Goal: Task Accomplishment & Management: Manage account settings

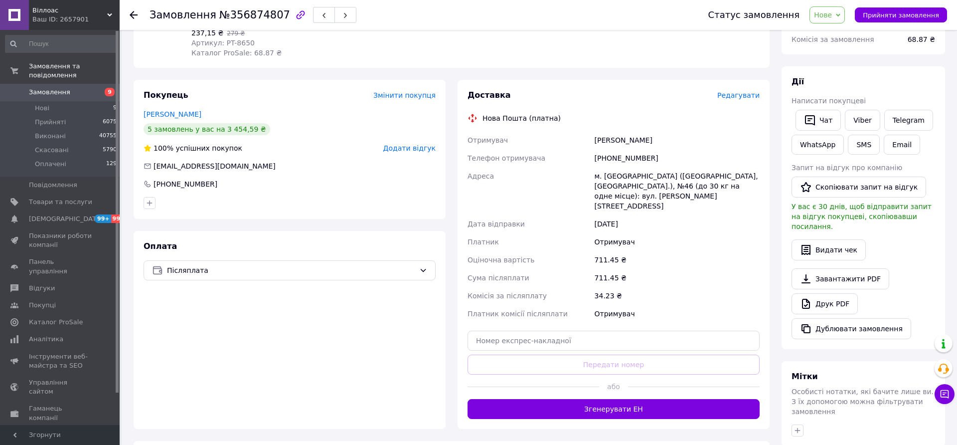
scroll to position [216, 0]
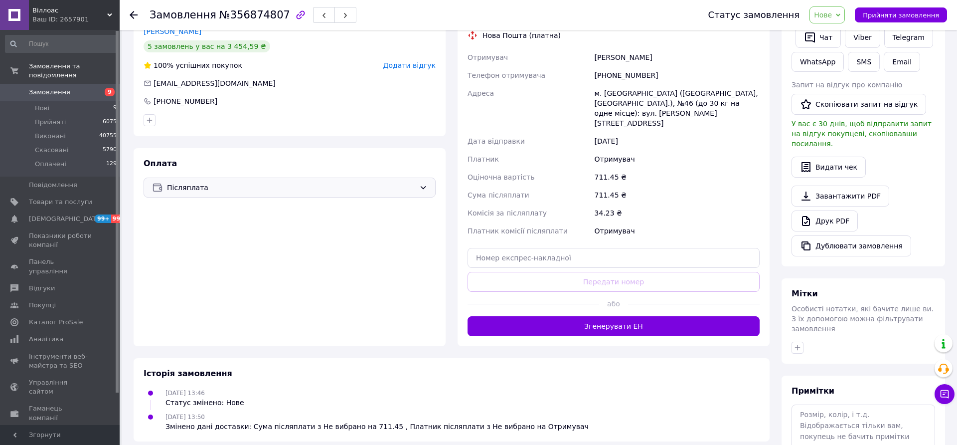
click at [386, 182] on span "Післяплата" at bounding box center [291, 187] width 248 height 11
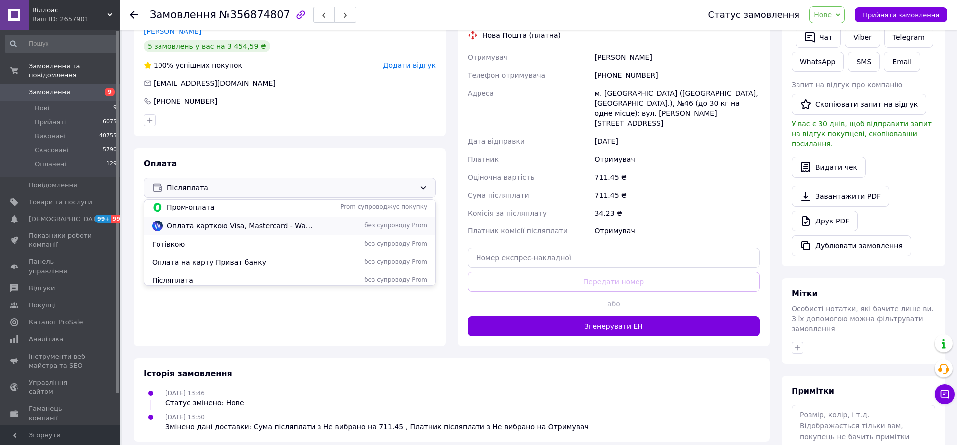
scroll to position [43, 0]
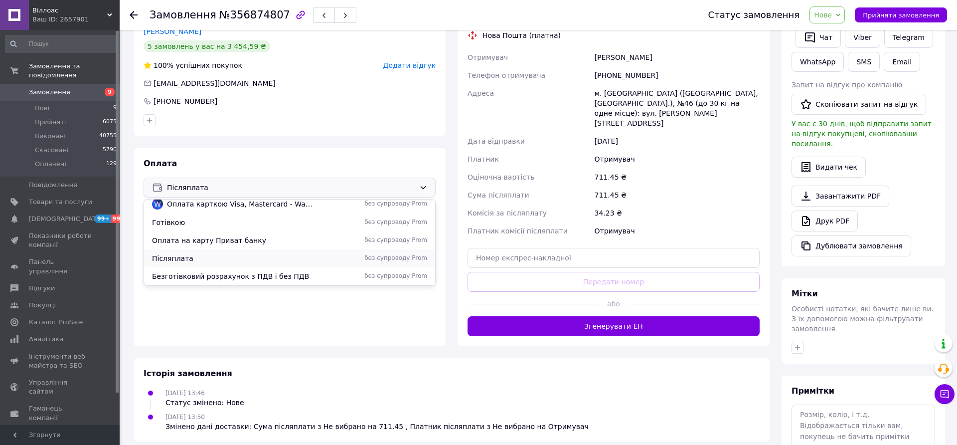
click at [181, 254] on span "Післяплата" at bounding box center [233, 258] width 163 height 10
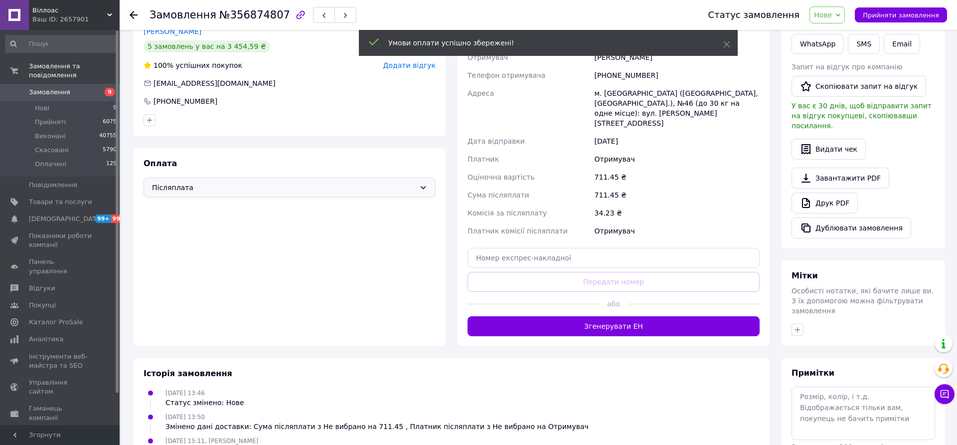
click at [894, 16] on span "Прийняти замовлення" at bounding box center [901, 14] width 76 height 7
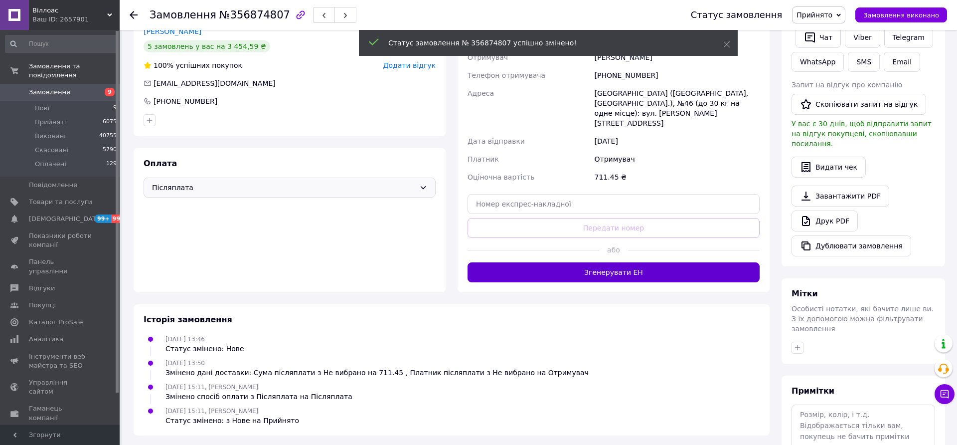
click at [589, 262] on button "Згенерувати ЕН" at bounding box center [613, 272] width 292 height 20
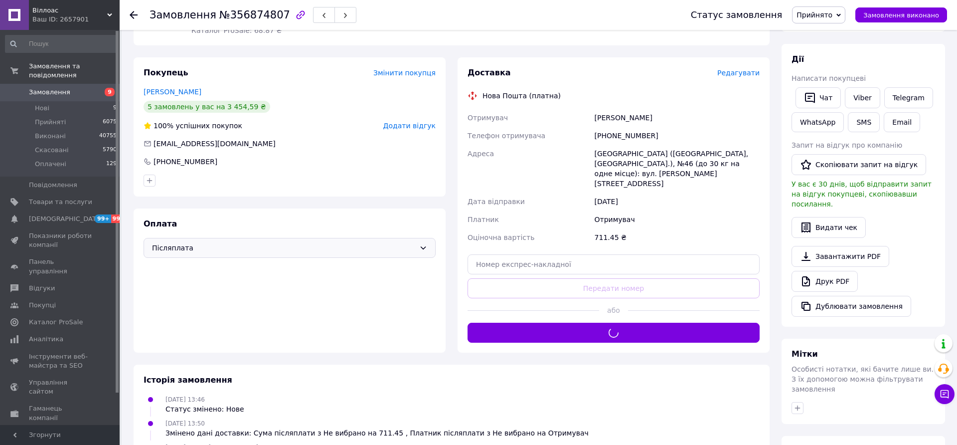
scroll to position [152, 0]
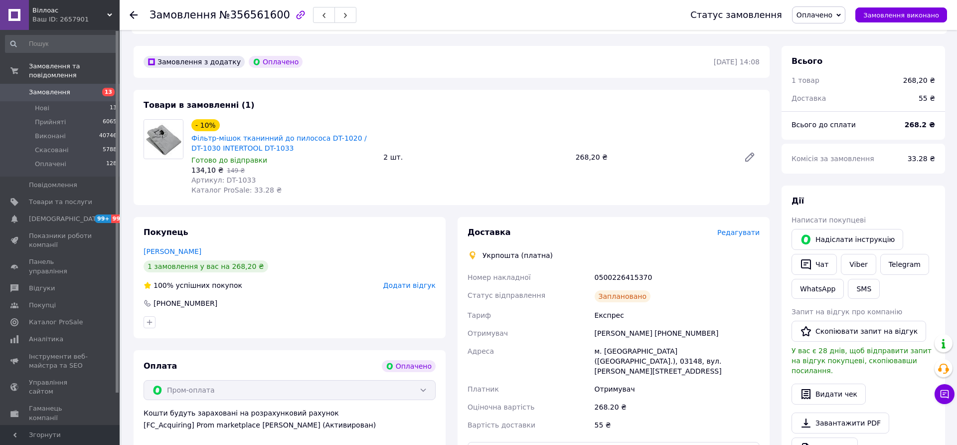
scroll to position [197, 0]
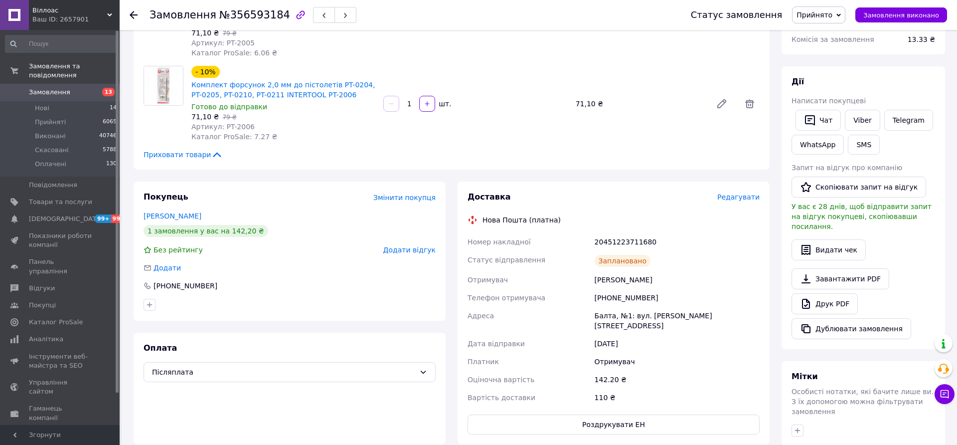
scroll to position [128, 0]
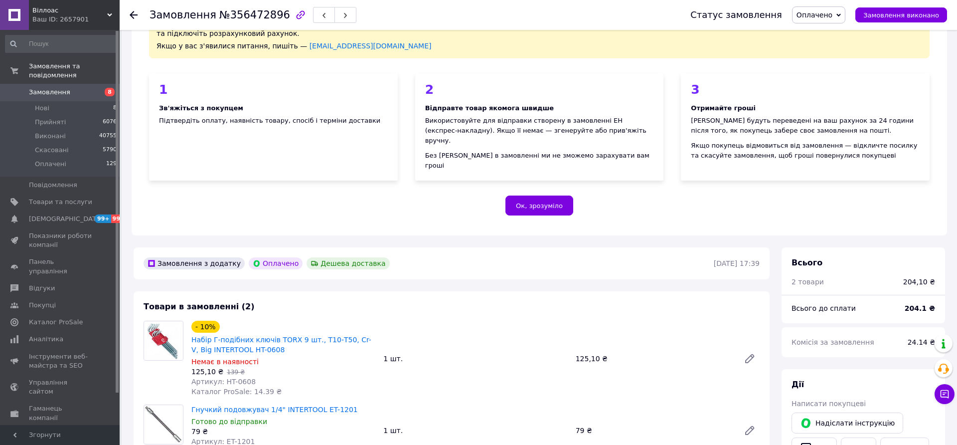
scroll to position [64, 0]
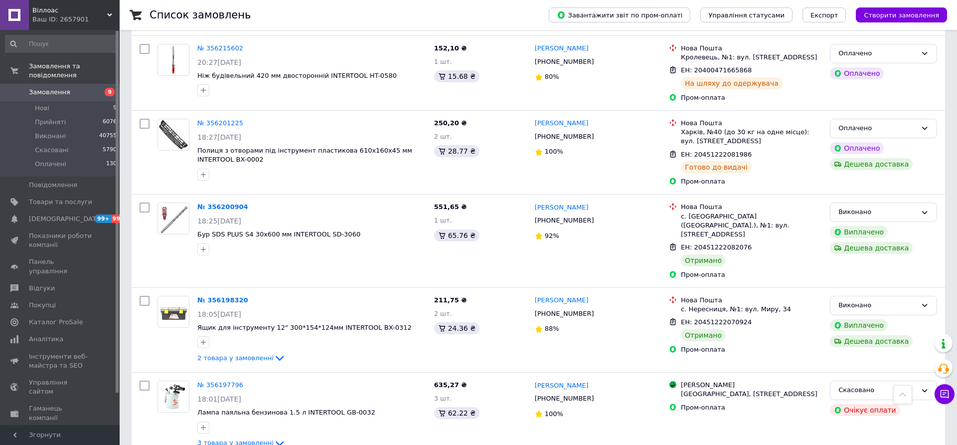
scroll to position [8253, 0]
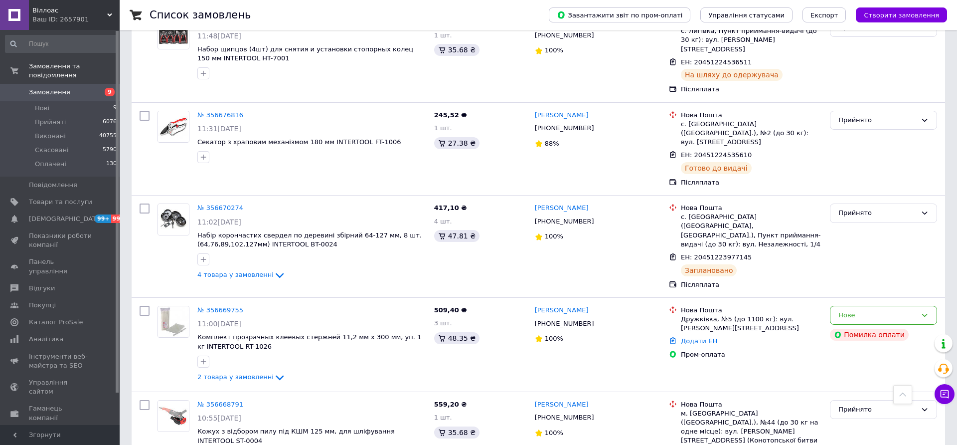
scroll to position [7197, 0]
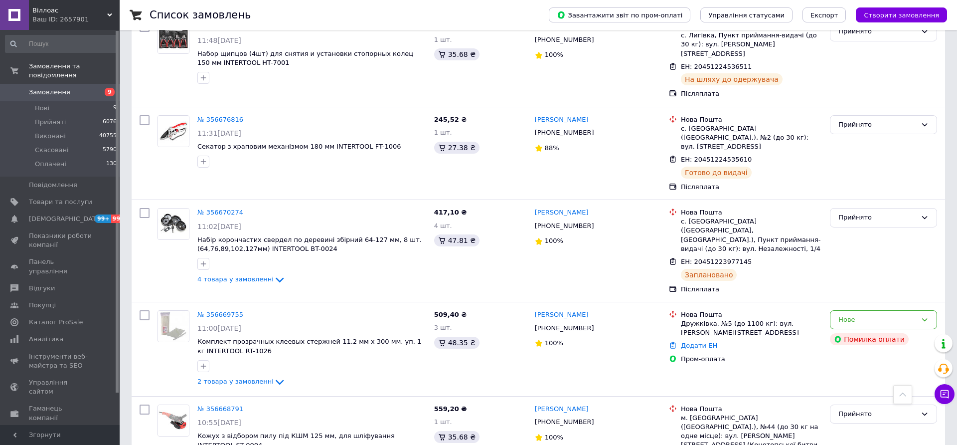
scroll to position [7194, 0]
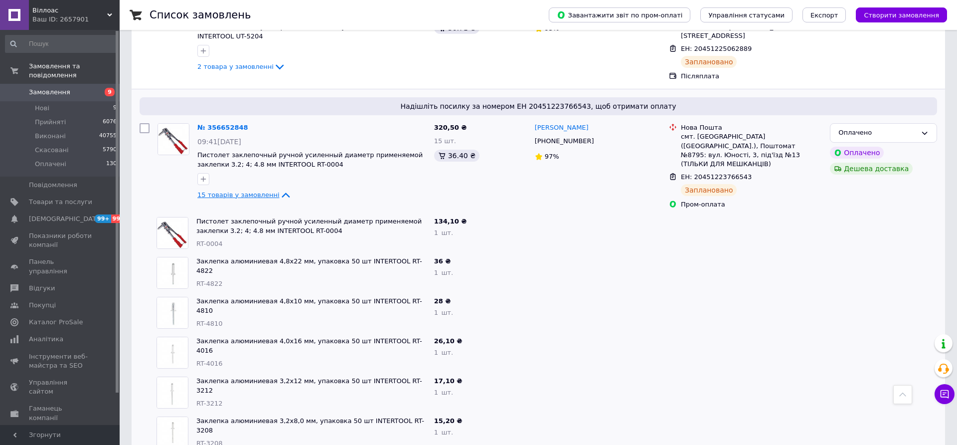
scroll to position [7709, 0]
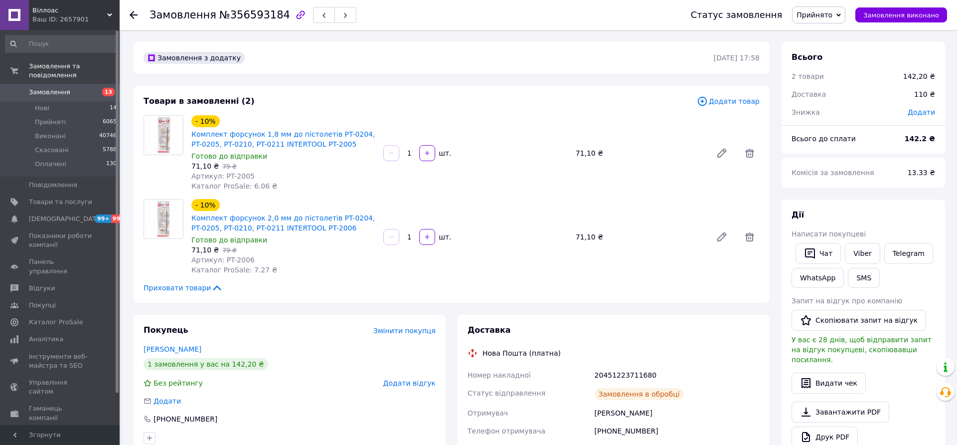
scroll to position [128, 0]
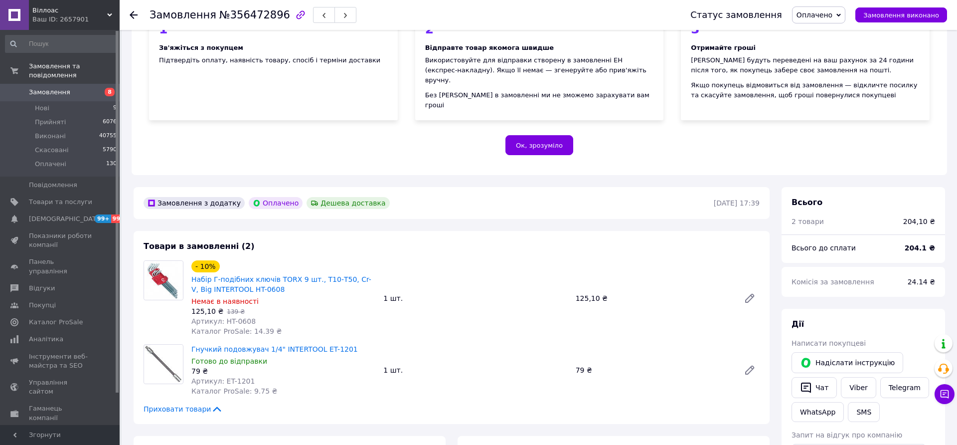
scroll to position [226, 0]
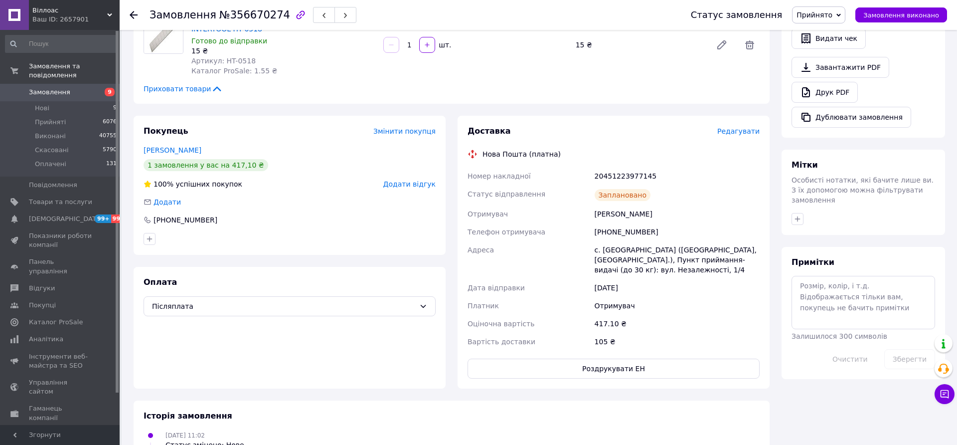
scroll to position [346, 0]
click at [613, 221] on div "[PHONE_NUMBER]" at bounding box center [677, 230] width 169 height 18
copy div "380664564352"
click at [599, 203] on div "[PERSON_NAME]" at bounding box center [677, 212] width 169 height 18
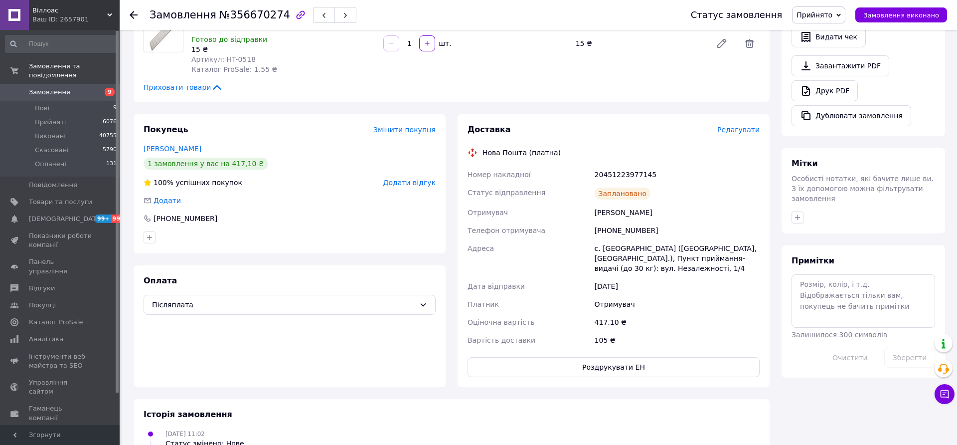
click at [602, 203] on div "[PERSON_NAME]" at bounding box center [677, 212] width 169 height 18
copy div "[PERSON_NAME]"
click at [607, 239] on div "с. [GEOGRAPHIC_DATA] ([GEOGRAPHIC_DATA], [GEOGRAPHIC_DATA].), Пункт приймання-в…" at bounding box center [677, 258] width 169 height 38
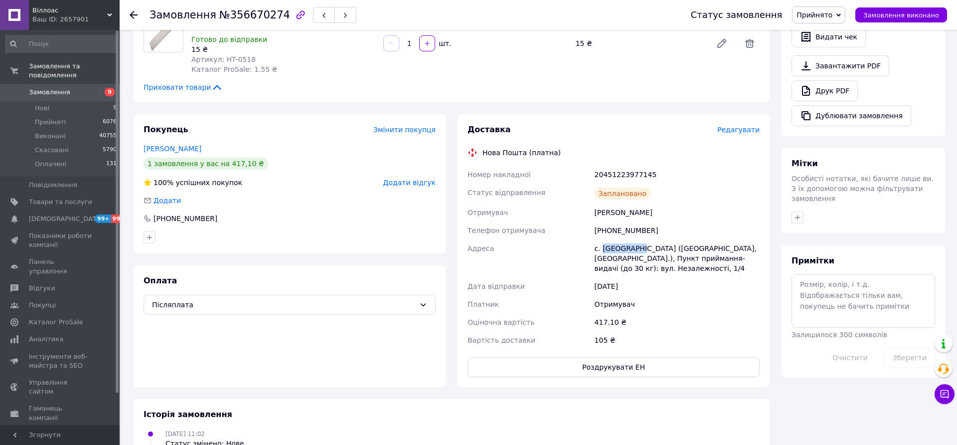
click at [607, 239] on div "с. [GEOGRAPHIC_DATA] ([GEOGRAPHIC_DATA], [GEOGRAPHIC_DATA].), Пункт приймання-в…" at bounding box center [677, 258] width 169 height 38
copy div "Талалаївка"
